Goal: Task Accomplishment & Management: Use online tool/utility

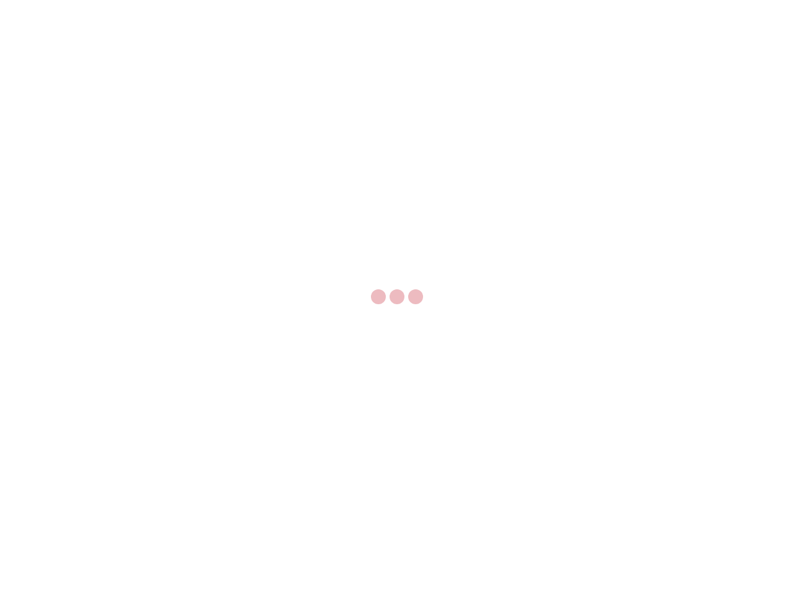
select select "US"
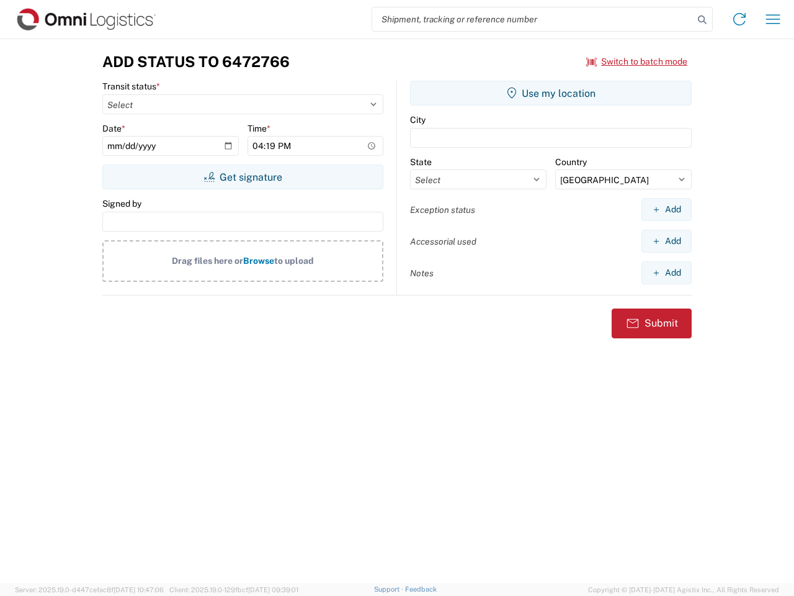
click at [533, 19] on input "search" at bounding box center [532, 19] width 321 height 24
click at [702, 20] on icon at bounding box center [702, 19] width 17 height 17
click at [740, 19] on icon at bounding box center [740, 19] width 20 height 20
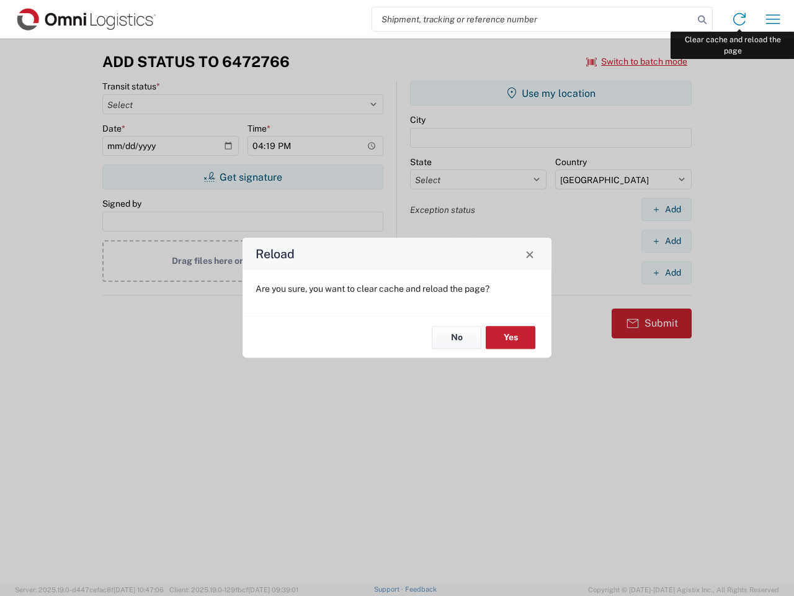
click at [773, 19] on div "Reload Are you sure, you want to clear cache and reload the page? No Yes" at bounding box center [397, 298] width 794 height 596
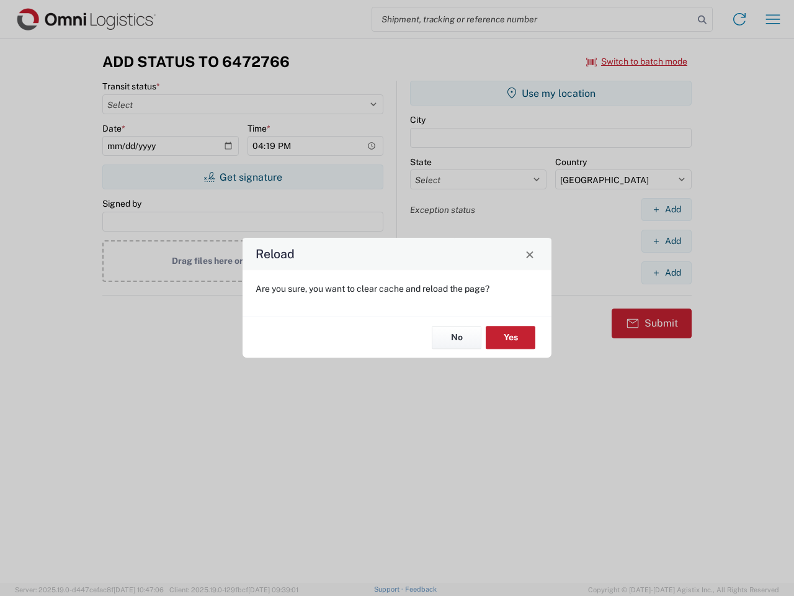
click at [637, 61] on div "Reload Are you sure, you want to clear cache and reload the page? No Yes" at bounding box center [397, 298] width 794 height 596
click at [243, 177] on div "Reload Are you sure, you want to clear cache and reload the page? No Yes" at bounding box center [397, 298] width 794 height 596
click at [551, 93] on div "Reload Are you sure, you want to clear cache and reload the page? No Yes" at bounding box center [397, 298] width 794 height 596
click at [666, 209] on div "Reload Are you sure, you want to clear cache and reload the page? No Yes" at bounding box center [397, 298] width 794 height 596
click at [666, 241] on div "Reload Are you sure, you want to clear cache and reload the page? No Yes" at bounding box center [397, 298] width 794 height 596
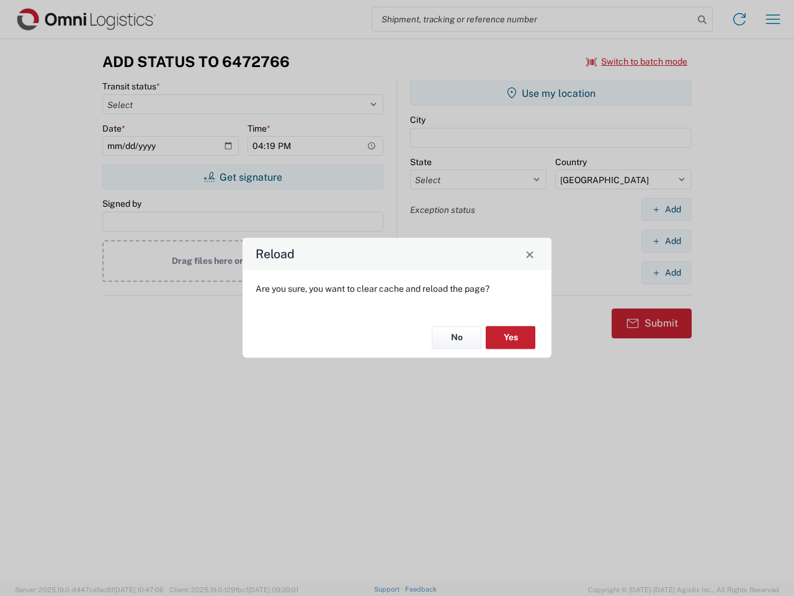
click at [666, 272] on div "Reload Are you sure, you want to clear cache and reload the page? No Yes" at bounding box center [397, 298] width 794 height 596
